Goal: Task Accomplishment & Management: Use online tool/utility

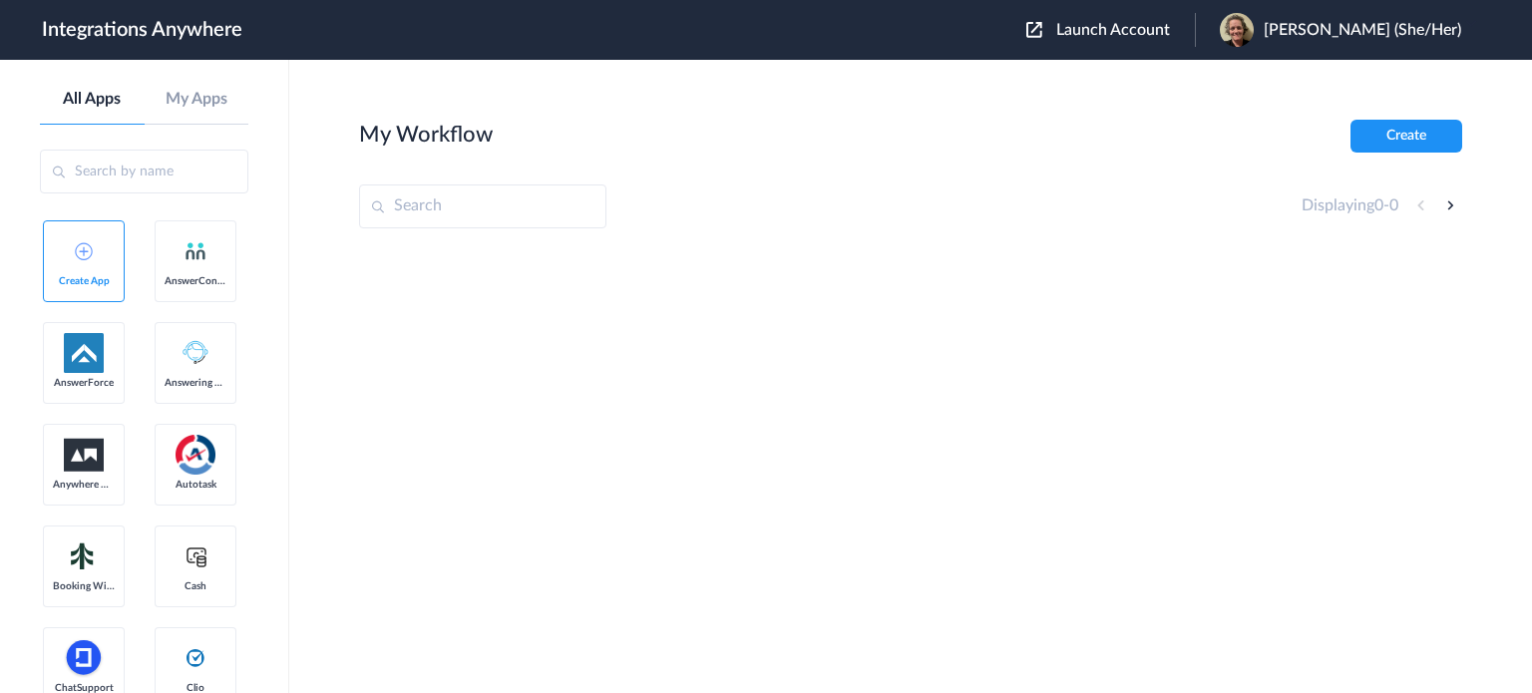
click at [1141, 22] on span "Launch Account" at bounding box center [1114, 30] width 114 height 16
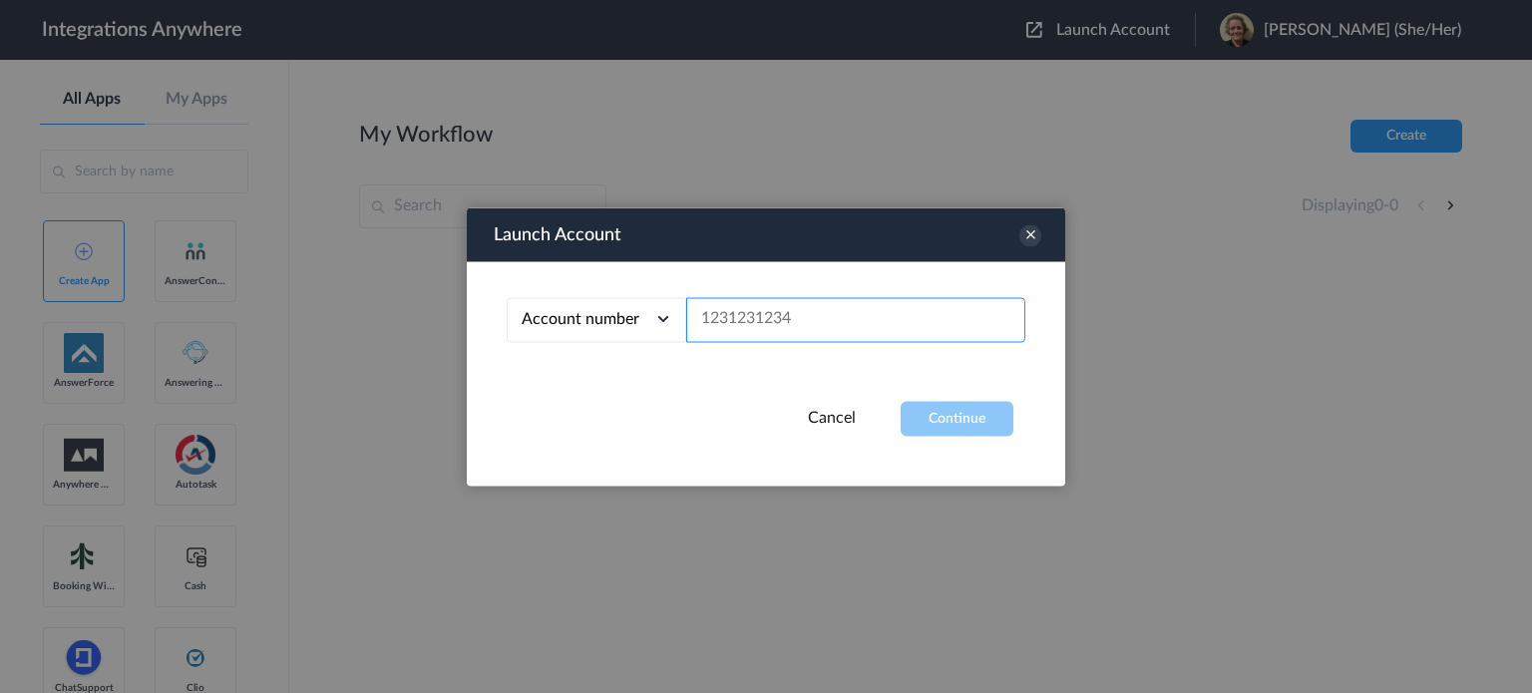
paste input "8666505449"
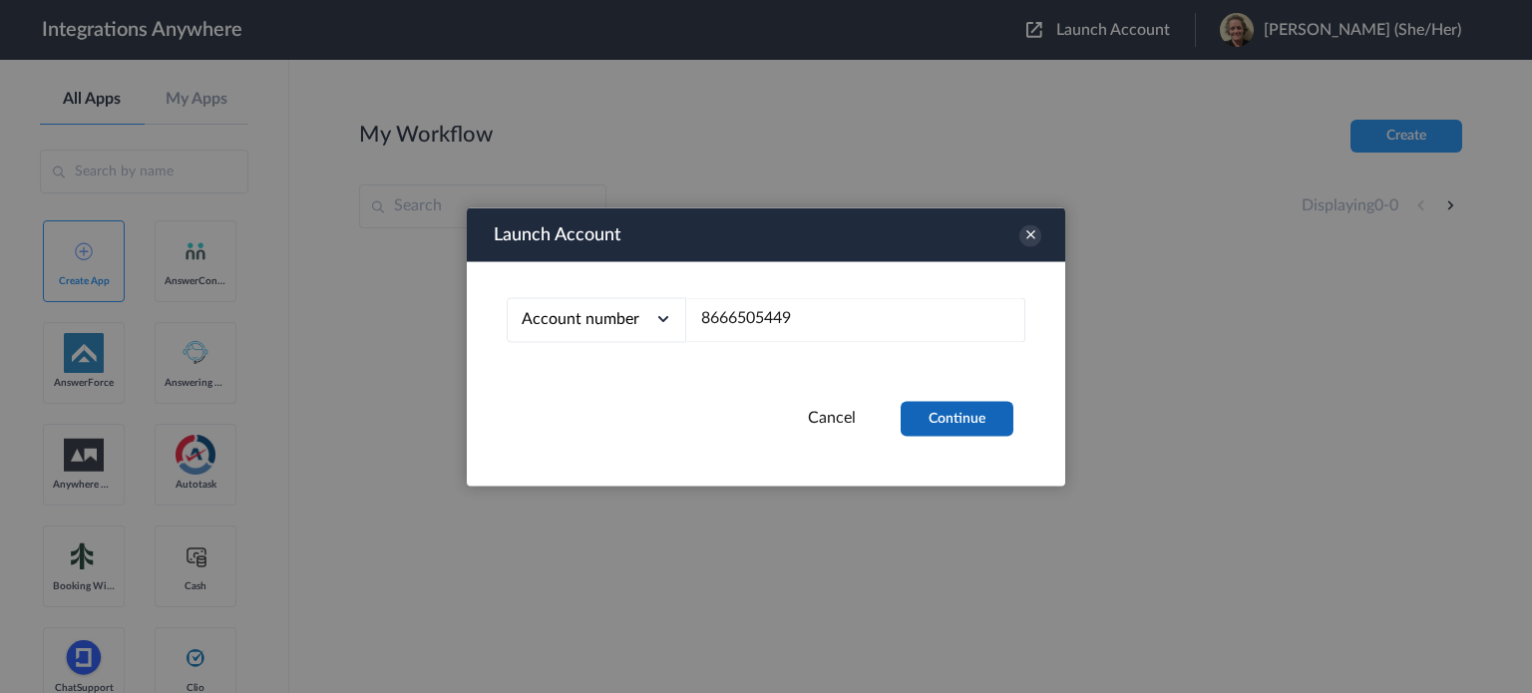
click at [941, 420] on button "Continue" at bounding box center [957, 418] width 113 height 35
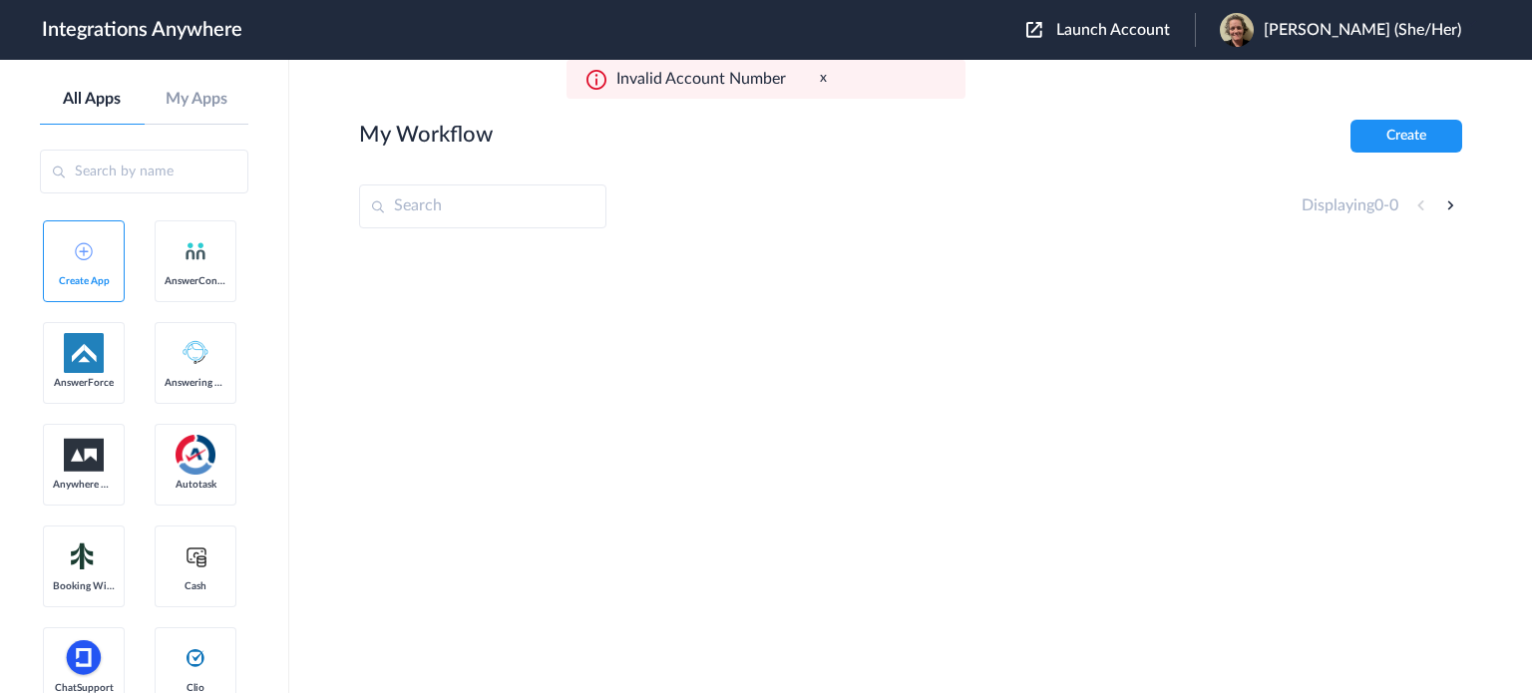
click at [1125, 28] on span "Launch Account" at bounding box center [1114, 30] width 114 height 16
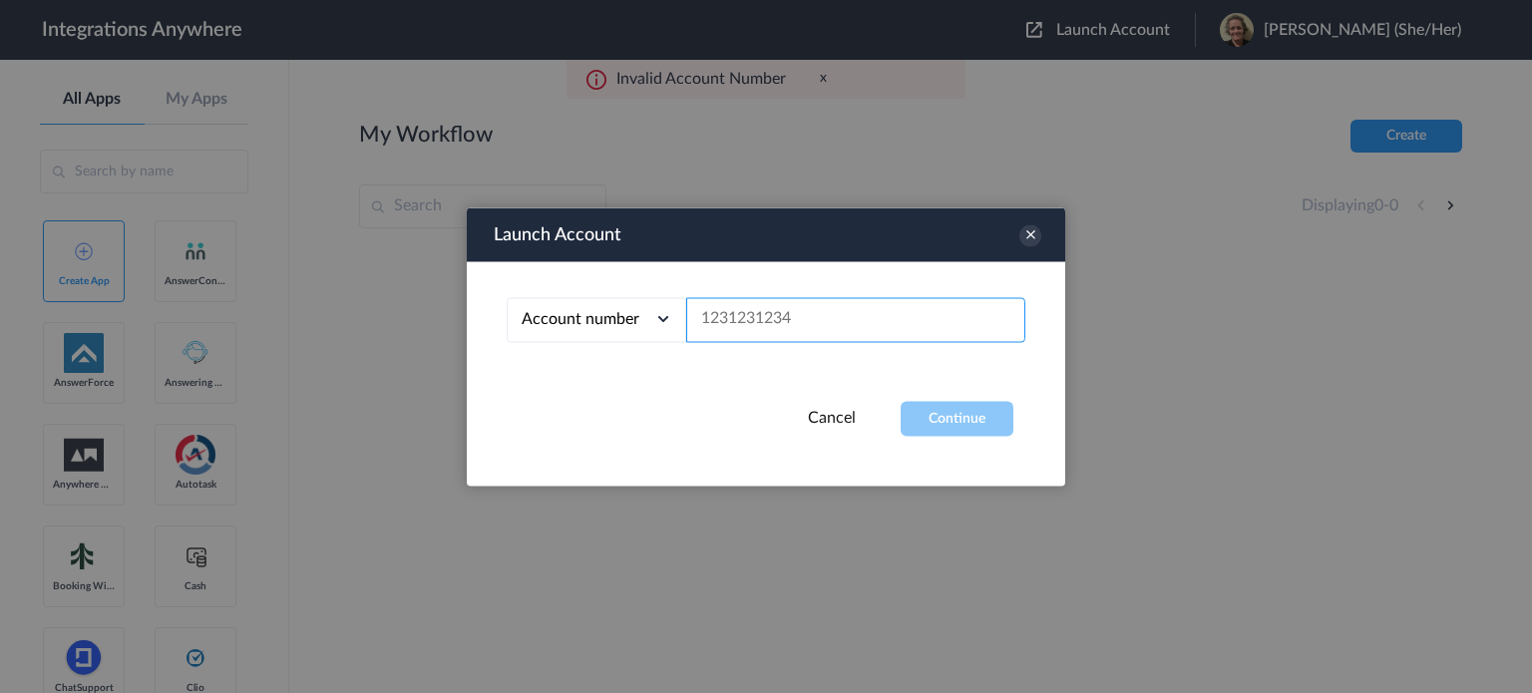
paste input "2523771978"
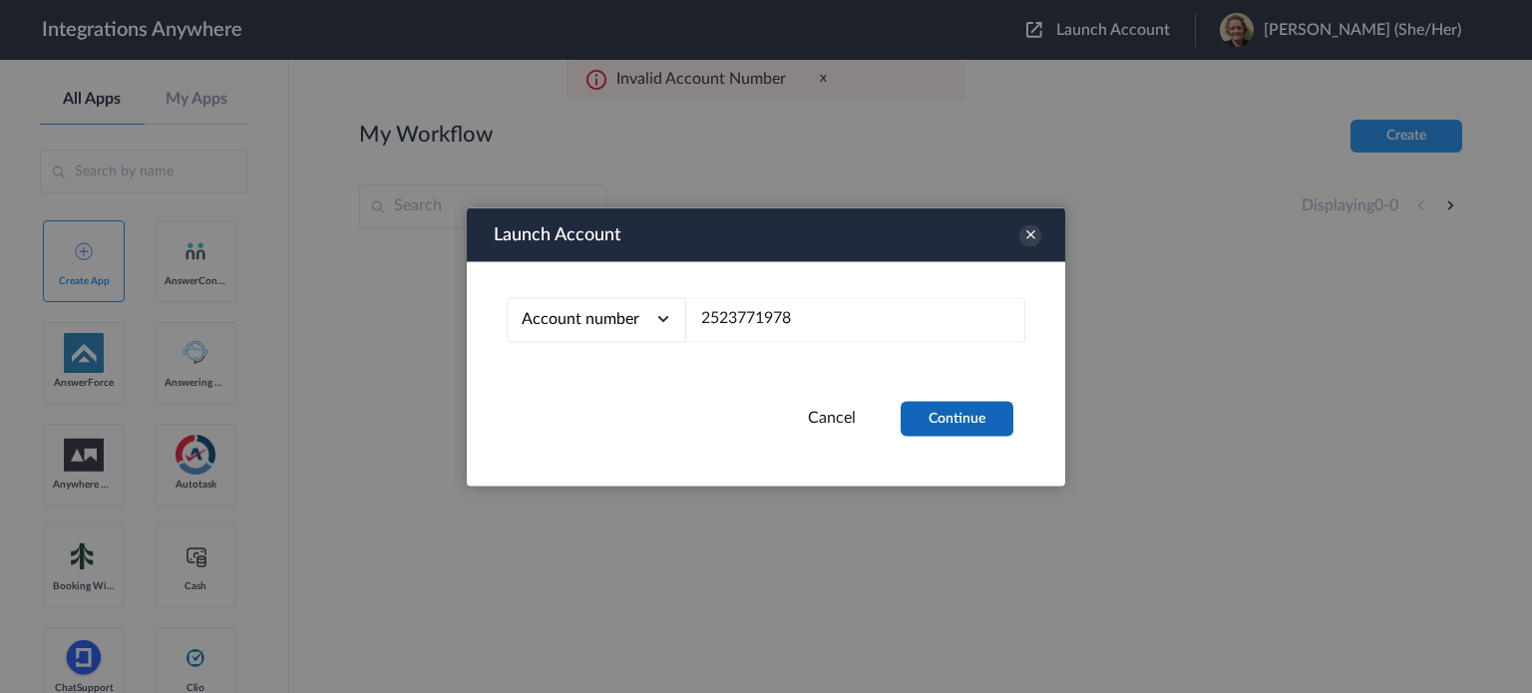
click at [962, 420] on button "Continue" at bounding box center [957, 418] width 113 height 35
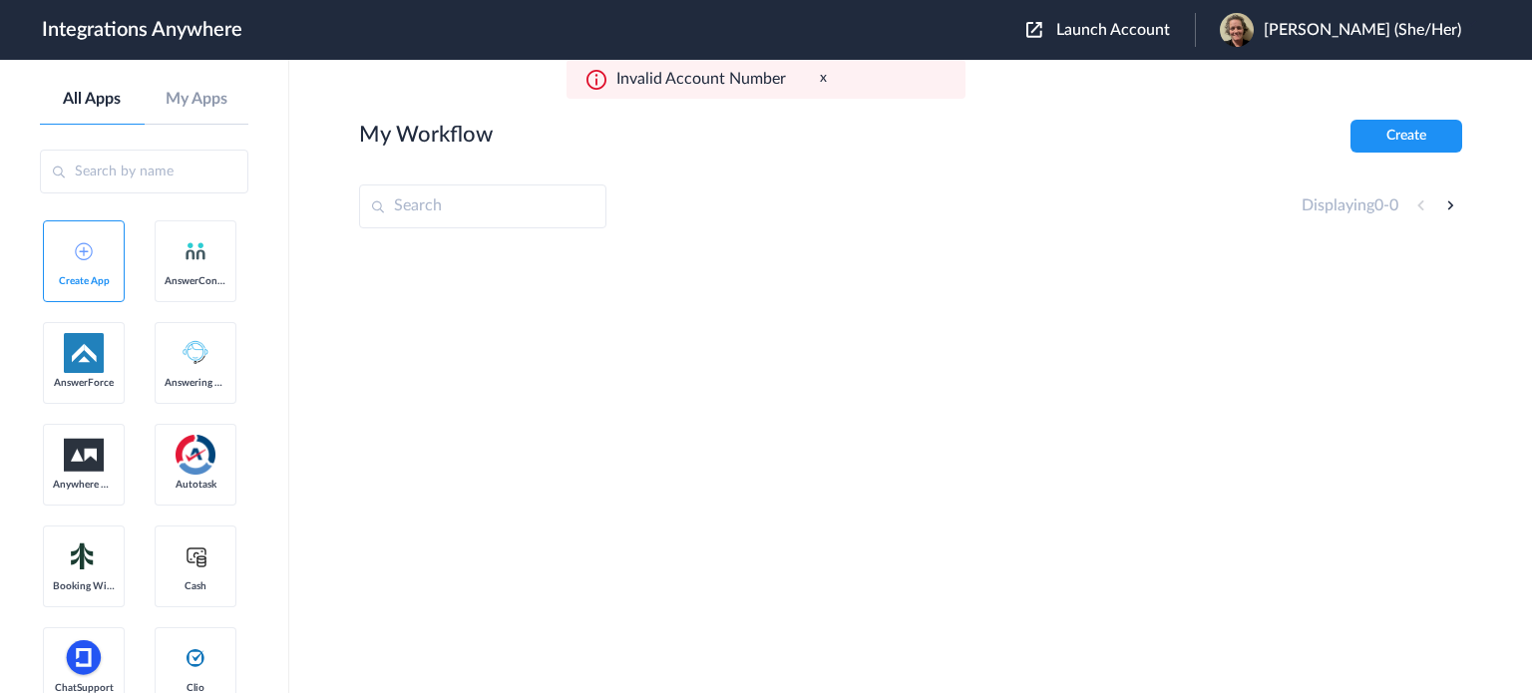
click at [1163, 28] on span "Launch Account" at bounding box center [1114, 30] width 114 height 16
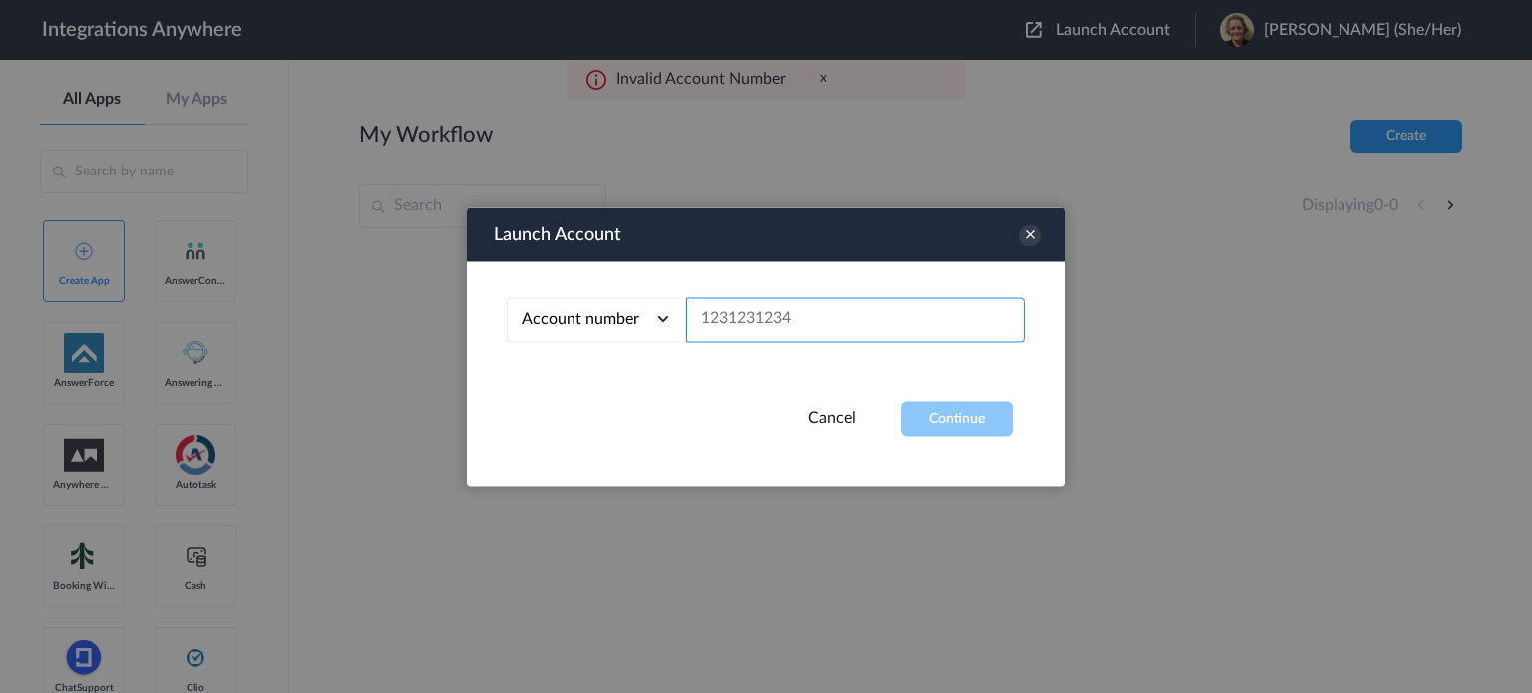
paste input "4709616196"
click at [957, 420] on button "Continue" at bounding box center [957, 418] width 113 height 35
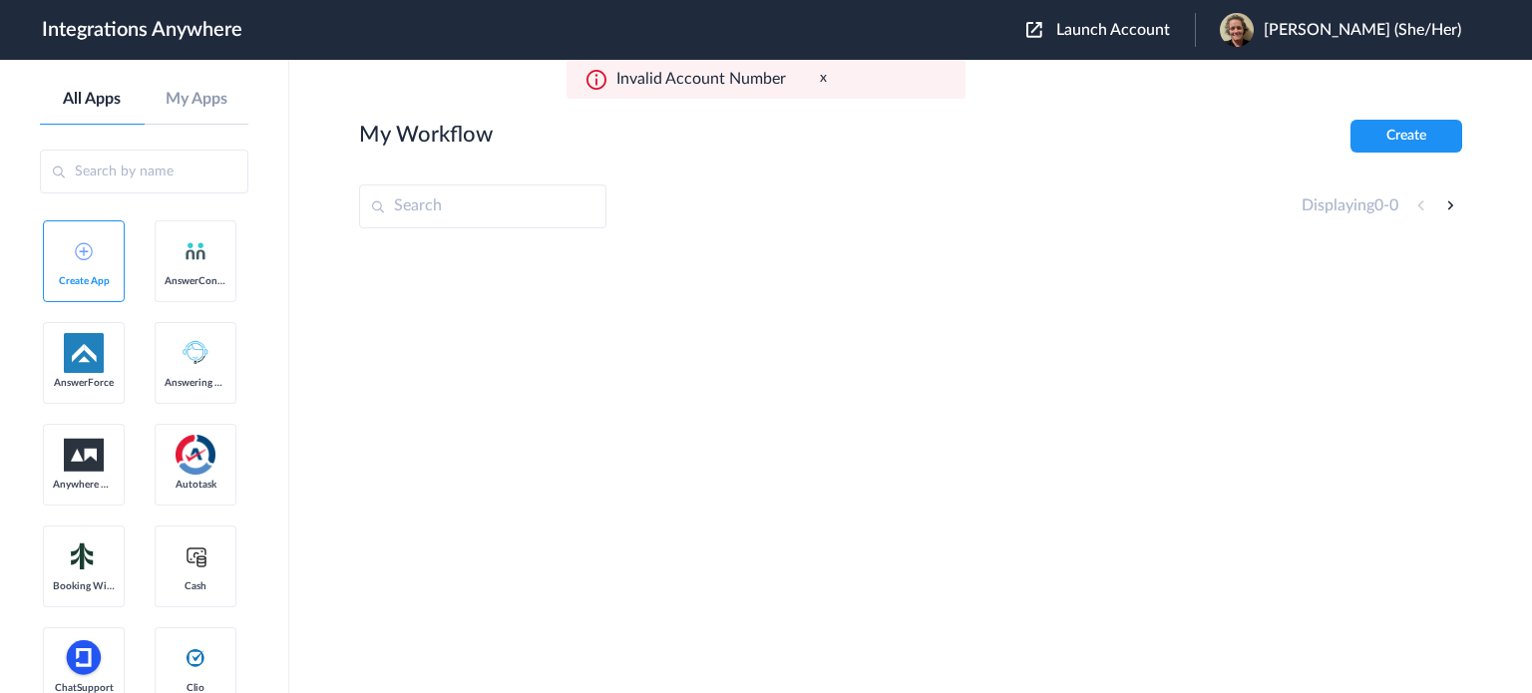
click at [1162, 27] on span "Launch Account" at bounding box center [1114, 30] width 114 height 16
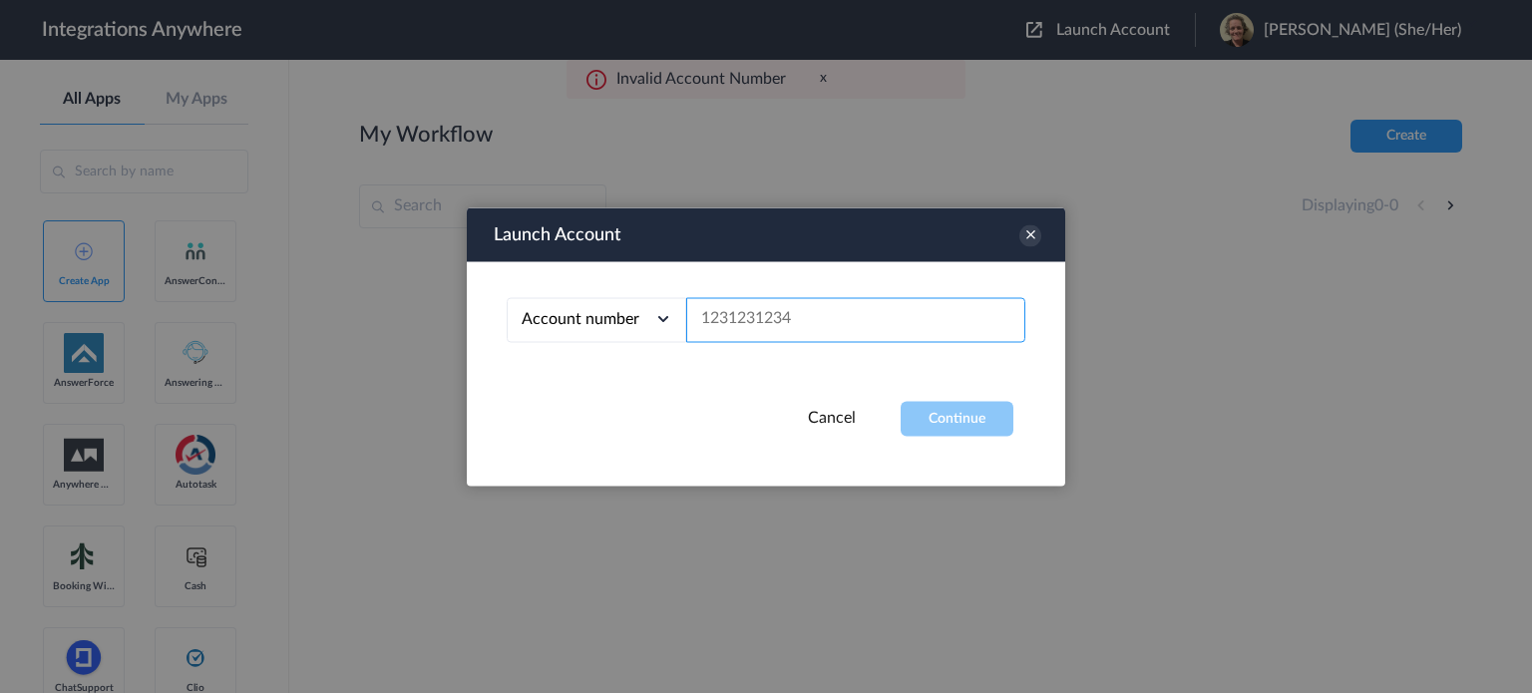
paste input "8669030477"
type input "8669030477"
click at [959, 421] on button "Continue" at bounding box center [957, 418] width 113 height 35
